Goal: Task Accomplishment & Management: Use online tool/utility

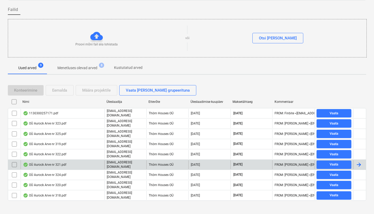
scroll to position [37, 0]
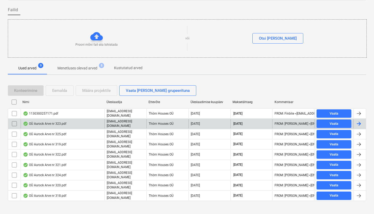
click at [55, 122] on div "OÜ Aurock Arve nr 323.pdf" at bounding box center [44, 124] width 43 height 4
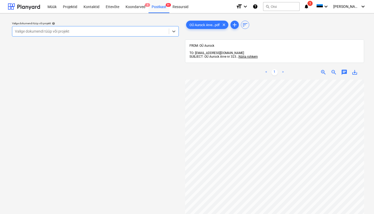
scroll to position [90, 0]
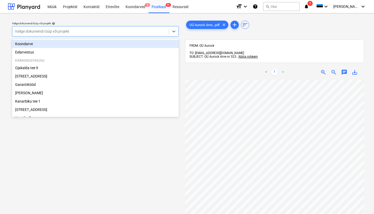
click at [62, 32] on div "Valige dokumendi tüüp või projekt" at bounding box center [90, 31] width 151 height 4
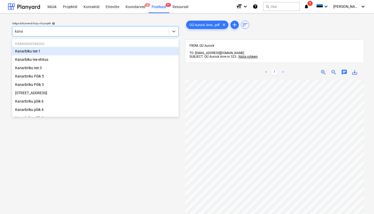
type input "[PERSON_NAME]"
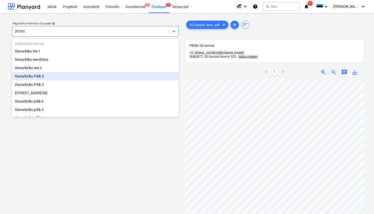
click at [29, 77] on div "Kanarbriku Põik 5" at bounding box center [95, 76] width 167 height 8
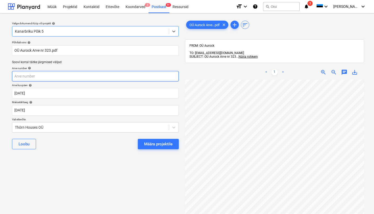
click at [17, 77] on input "text" at bounding box center [95, 76] width 167 height 10
type input "323"
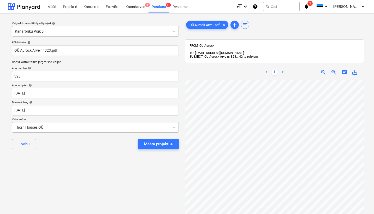
click at [14, 127] on div "Thörn Houses OÜ" at bounding box center [90, 127] width 157 height 7
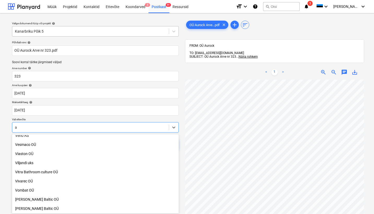
scroll to position [1939, 0]
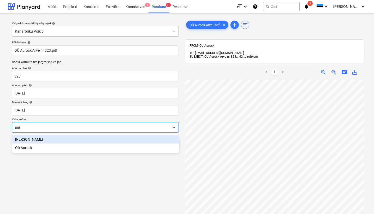
type input "auro"
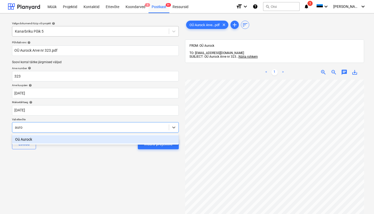
click at [28, 139] on div "Oü Aurock" at bounding box center [95, 139] width 167 height 8
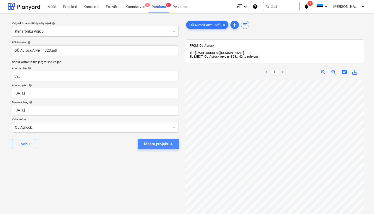
click at [168, 144] on div "Määra projektile" at bounding box center [158, 144] width 28 height 7
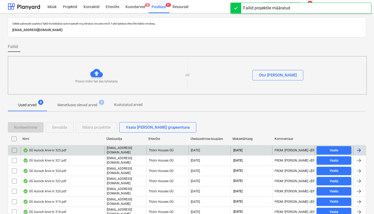
click at [59, 150] on div "OÜ Aurock Arve nr 325.pdf" at bounding box center [44, 150] width 43 height 4
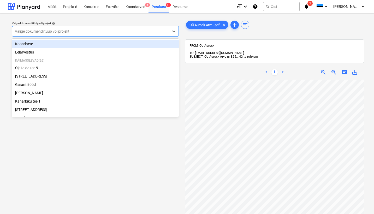
click at [19, 31] on div "Valige dokumendi tüüp või projekt" at bounding box center [90, 31] width 151 height 4
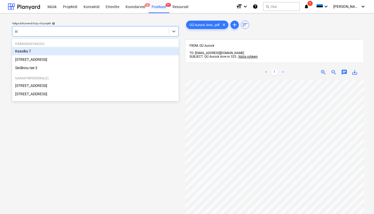
type input "sin"
click at [29, 52] on div "[STREET_ADDRESS]" at bounding box center [95, 51] width 167 height 8
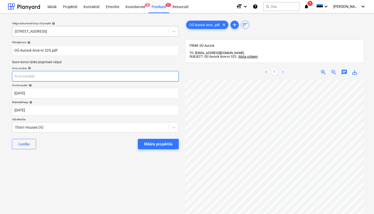
click at [31, 77] on input "text" at bounding box center [95, 76] width 167 height 10
type input "325"
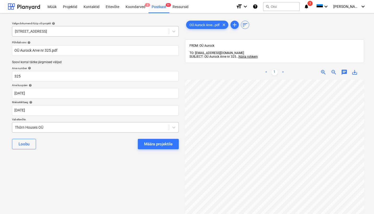
click at [15, 127] on div "Thörn Houses OÜ" at bounding box center [90, 127] width 151 height 4
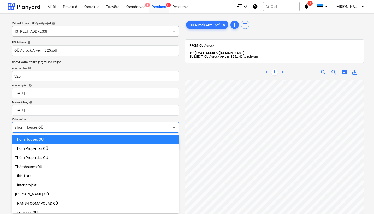
scroll to position [1939, 0]
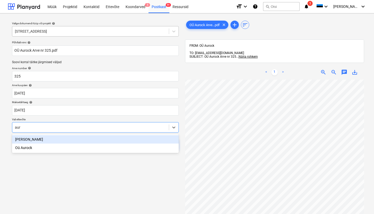
type input "auro"
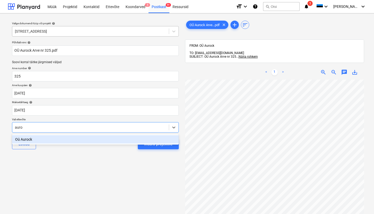
click at [27, 140] on div "Oü Aurock" at bounding box center [95, 139] width 167 height 8
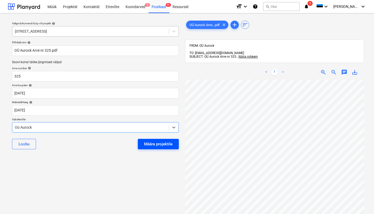
click at [167, 147] on button "Määra projektile" at bounding box center [158, 144] width 41 height 10
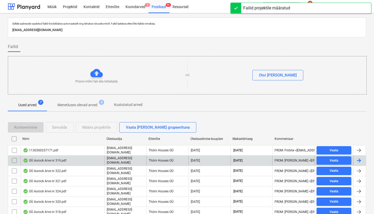
click at [42, 158] on div "OÜ Aurock Arve nr 319.pdf" at bounding box center [44, 160] width 43 height 4
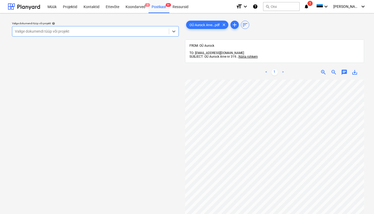
scroll to position [0, 57]
click at [67, 30] on div "Valige dokumendi tüüp või projekt" at bounding box center [90, 31] width 151 height 4
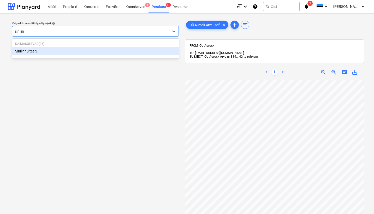
type input "sinilinn"
click at [21, 53] on div "Sinilinnu tee 3" at bounding box center [95, 51] width 167 height 8
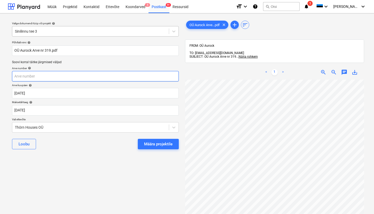
click at [22, 76] on input "text" at bounding box center [95, 76] width 167 height 10
type input "319"
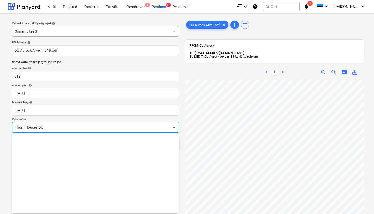
click at [15, 127] on div "Thörn Houses OÜ" at bounding box center [90, 127] width 151 height 4
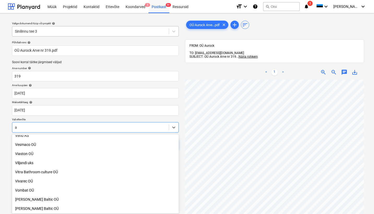
scroll to position [1939, 0]
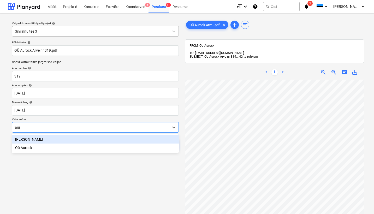
type input "auro"
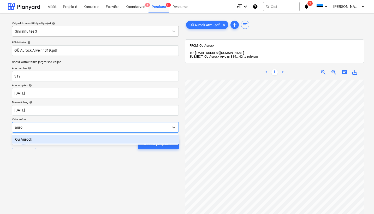
click at [28, 138] on div "Oü Aurock" at bounding box center [95, 139] width 167 height 8
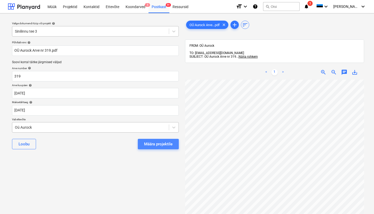
click at [156, 139] on button "Määra projektile" at bounding box center [158, 144] width 41 height 10
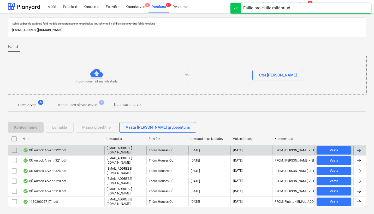
click at [58, 148] on div "OÜ Aurock Arve nr 322.pdf" at bounding box center [44, 150] width 43 height 4
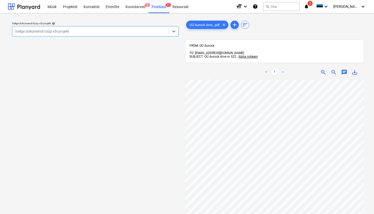
click at [23, 30] on div "Valige dokumendi tüüp või projekt" at bounding box center [90, 31] width 151 height 4
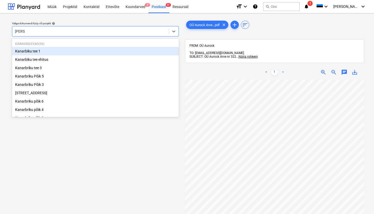
type input "kanarb"
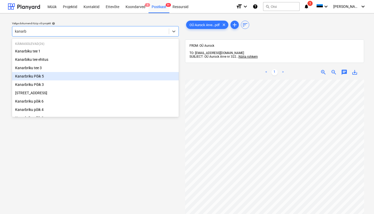
click at [34, 77] on div "Kanarbriku Põik 5" at bounding box center [95, 76] width 167 height 8
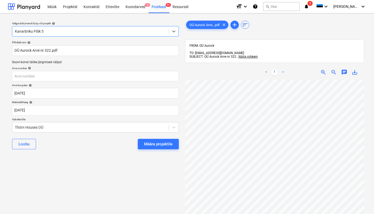
scroll to position [0, 57]
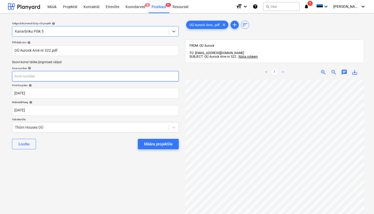
click at [20, 76] on input "text" at bounding box center [95, 76] width 167 height 10
type input "322"
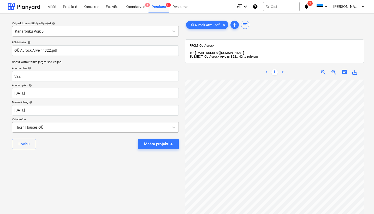
click at [15, 125] on div "Thörn Houses OÜ" at bounding box center [90, 127] width 151 height 4
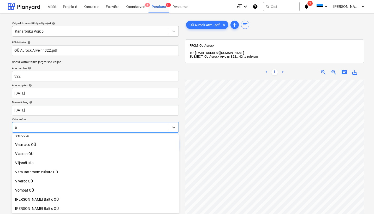
scroll to position [1939, 0]
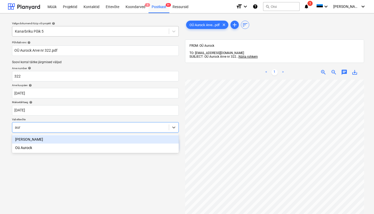
type input "auro"
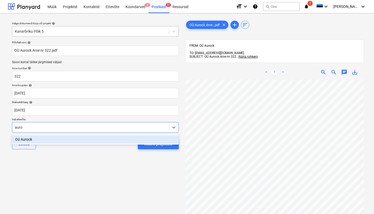
click at [27, 139] on div "Oü Aurock" at bounding box center [95, 139] width 167 height 8
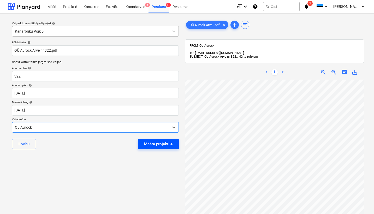
click at [169, 145] on div "Määra projektile" at bounding box center [158, 144] width 28 height 7
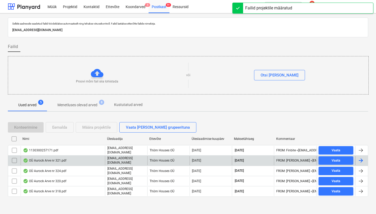
click at [48, 159] on div "OÜ Aurock Arve nr 321.pdf" at bounding box center [44, 160] width 43 height 4
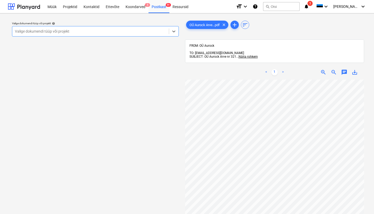
scroll to position [0, 57]
click at [19, 31] on div "Valige dokumendi tüüp või projekt" at bounding box center [90, 31] width 151 height 4
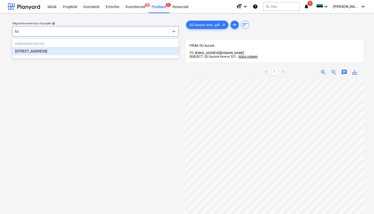
type input "luig"
click at [32, 51] on div "[STREET_ADDRESS]" at bounding box center [95, 51] width 167 height 8
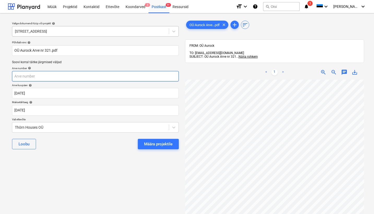
click at [25, 76] on input "text" at bounding box center [95, 76] width 167 height 10
type input "321"
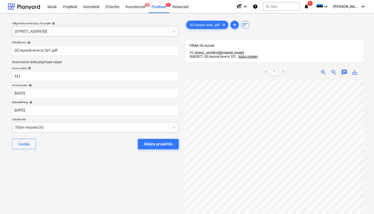
click at [15, 128] on div "Thörn Houses OÜ" at bounding box center [90, 127] width 157 height 7
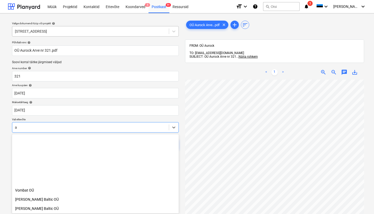
scroll to position [1939, 0]
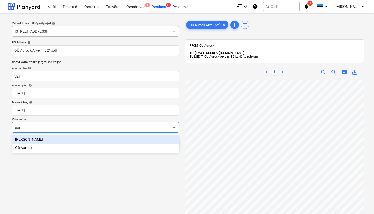
type input "auro"
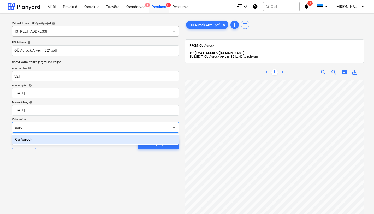
click at [28, 139] on div "Oü Aurock" at bounding box center [95, 139] width 167 height 8
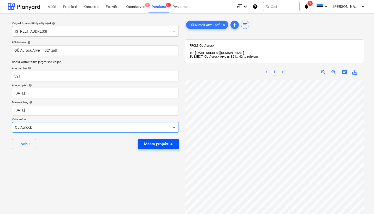
click at [160, 146] on div "Määra projektile" at bounding box center [158, 144] width 28 height 7
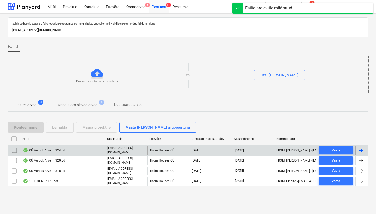
click at [55, 151] on div "OÜ Aurock Arve nr 324.pdf" at bounding box center [44, 150] width 43 height 4
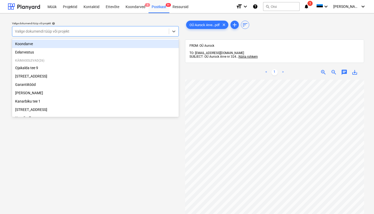
click at [19, 31] on div "Valige dokumendi tüüp või projekt" at bounding box center [90, 31] width 151 height 4
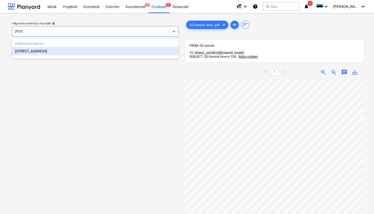
type input "pohla"
click at [21, 50] on div "[STREET_ADDRESS]" at bounding box center [95, 51] width 167 height 8
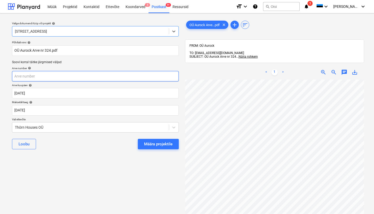
click at [21, 77] on input "text" at bounding box center [95, 76] width 167 height 10
type input "324"
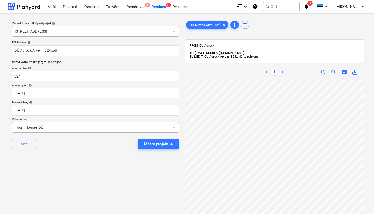
click at [14, 127] on div "Thörn Houses OÜ" at bounding box center [90, 127] width 157 height 7
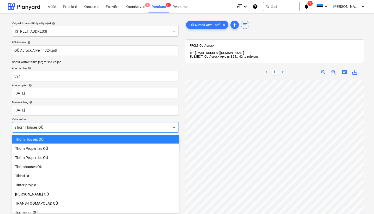
scroll to position [1939, 0]
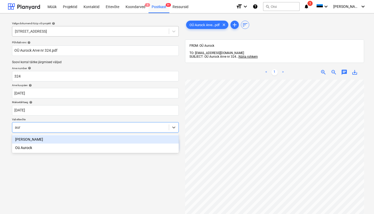
type input "auro"
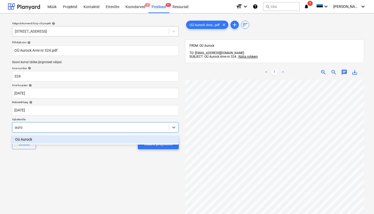
click at [21, 138] on div "Oü Aurock" at bounding box center [95, 139] width 167 height 8
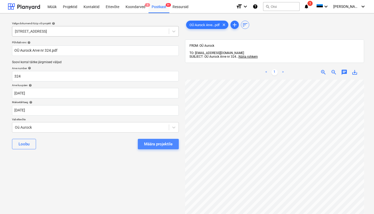
click at [162, 146] on div "Määra projektile" at bounding box center [158, 144] width 28 height 7
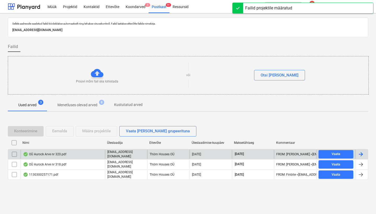
click at [53, 153] on div "OÜ Aurock Arve nr 320.pdf" at bounding box center [44, 154] width 43 height 4
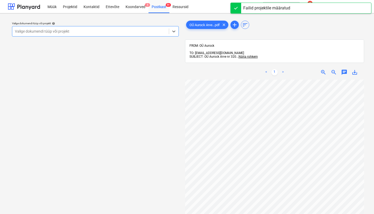
scroll to position [134, 0]
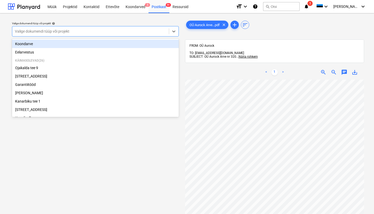
click at [16, 29] on div "Valige dokumendi tüüp või projekt" at bounding box center [90, 31] width 151 height 4
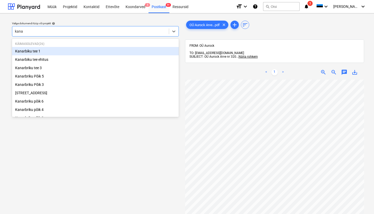
type input "kanar"
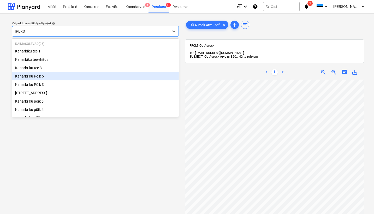
click at [33, 74] on div "Kanarbriku Põik 5" at bounding box center [95, 76] width 167 height 8
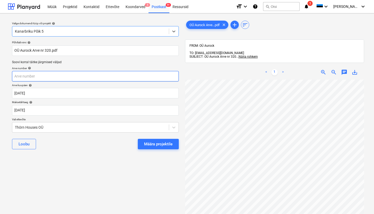
click at [23, 72] on input "text" at bounding box center [95, 76] width 167 height 10
type input "320"
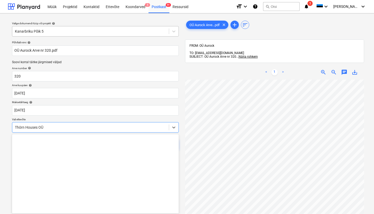
click at [15, 127] on div "Thörn Houses OÜ" at bounding box center [90, 127] width 151 height 4
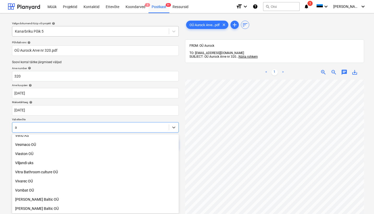
scroll to position [1939, 0]
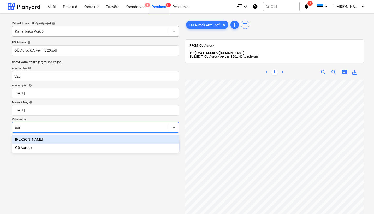
type input "auro"
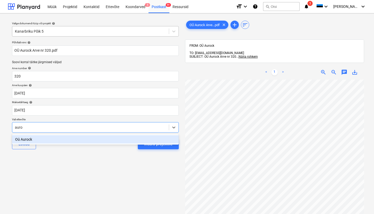
click at [25, 138] on div "Oü Aurock" at bounding box center [95, 139] width 167 height 8
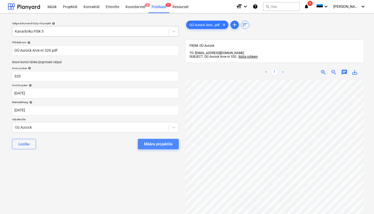
click at [153, 141] on div "Määra projektile" at bounding box center [158, 144] width 28 height 7
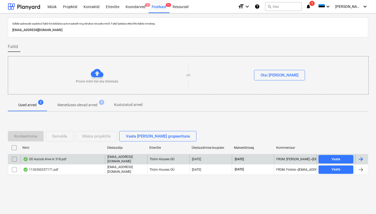
click at [49, 160] on div "OÜ Aurock Arve nr 318.pdf" at bounding box center [44, 159] width 43 height 4
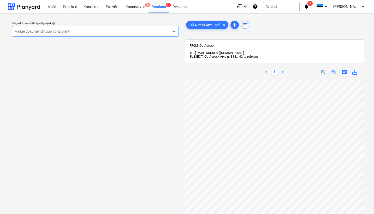
scroll to position [76, 0]
click at [17, 31] on div "Valige dokumendi tüüp või projekt" at bounding box center [90, 31] width 151 height 4
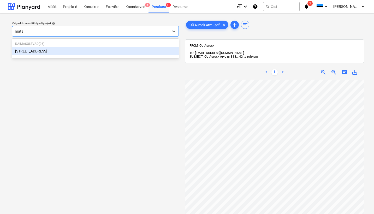
type input "matso"
click at [26, 50] on div "[STREET_ADDRESS]" at bounding box center [95, 51] width 167 height 8
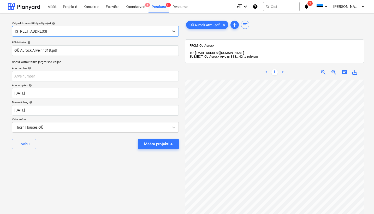
scroll to position [0, 57]
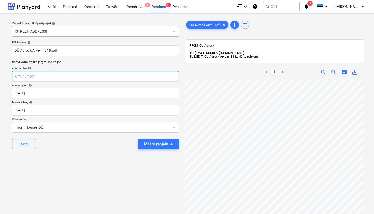
click at [18, 77] on input "text" at bounding box center [95, 76] width 167 height 10
type input "318"
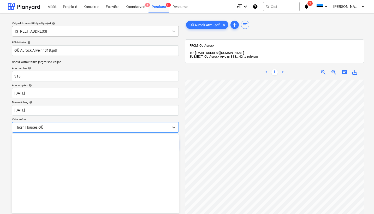
click at [13, 127] on div "Thörn Houses OÜ" at bounding box center [90, 127] width 157 height 7
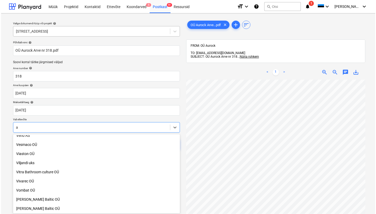
scroll to position [1939, 0]
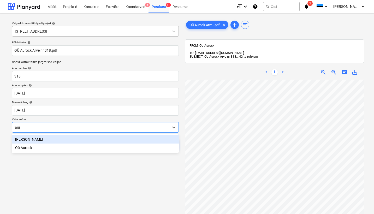
type input "auro"
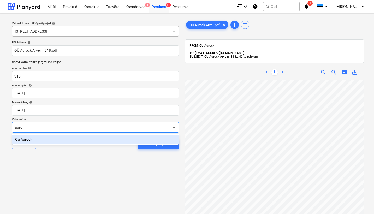
click at [24, 139] on div "Oü Aurock" at bounding box center [95, 139] width 167 height 8
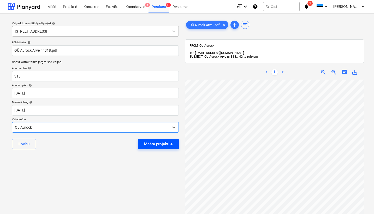
click at [167, 145] on div "Määra projektile" at bounding box center [158, 144] width 28 height 7
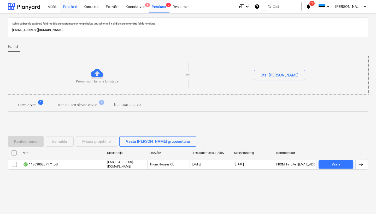
click at [69, 7] on div "Projektid" at bounding box center [70, 6] width 21 height 13
